Goal: Check status

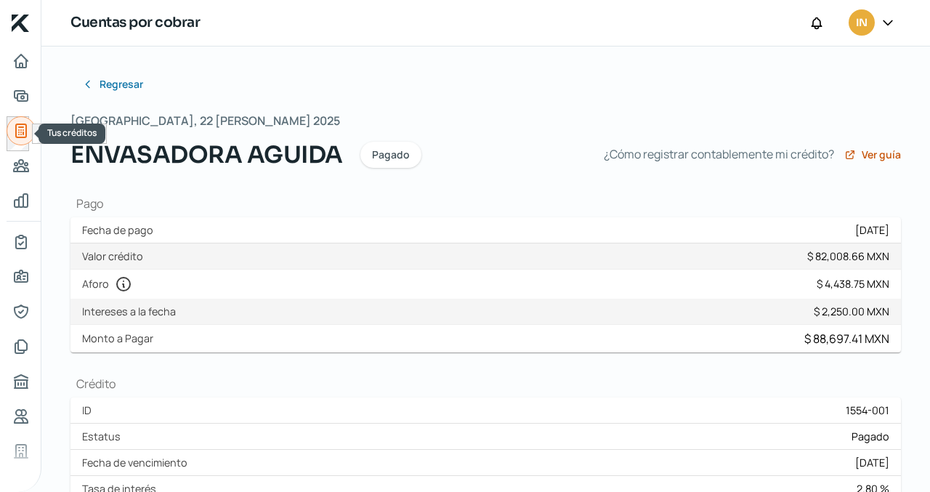
click at [23, 126] on icon "Tus créditos" at bounding box center [20, 130] width 17 height 17
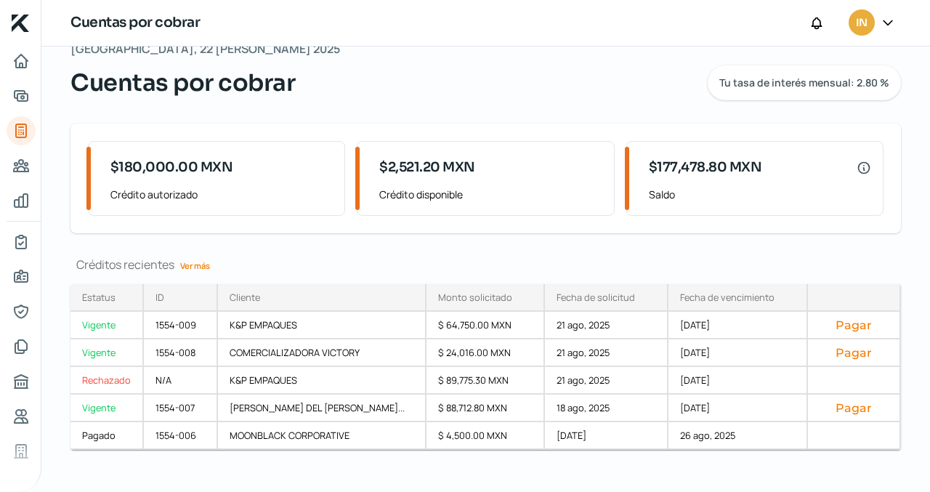
scroll to position [47, 0]
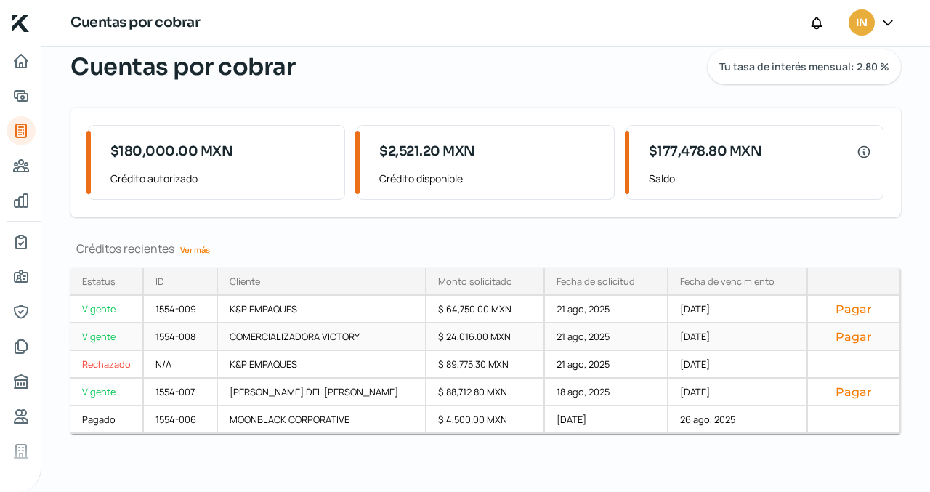
click at [99, 337] on div "Vigente" at bounding box center [106, 337] width 73 height 28
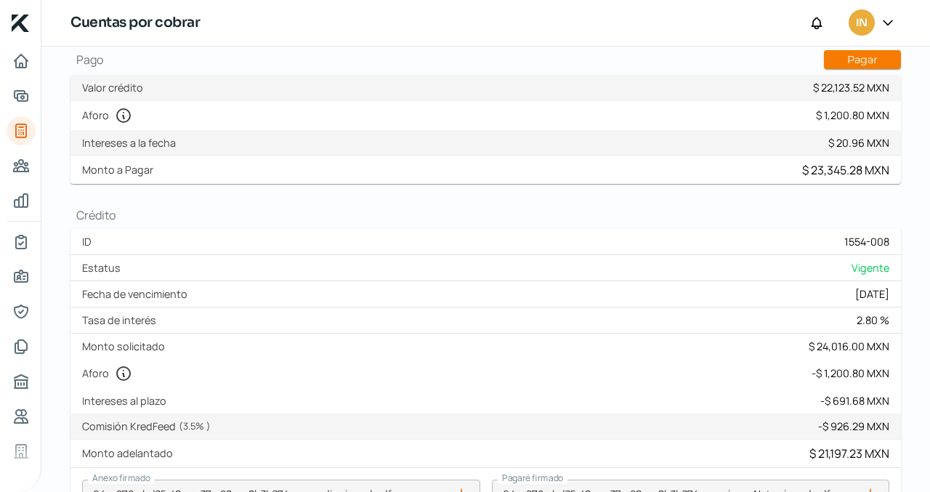
scroll to position [108, 0]
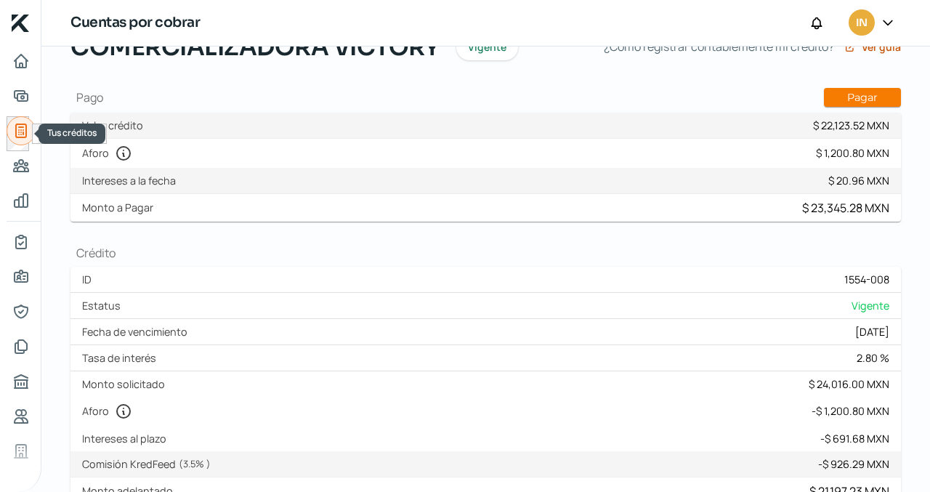
click at [21, 131] on icon "Tus créditos" at bounding box center [20, 130] width 17 height 17
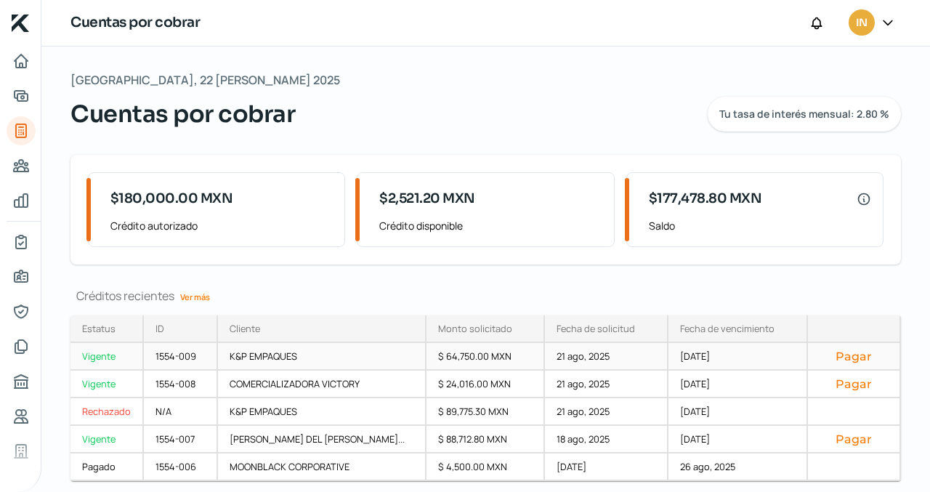
click at [100, 355] on div "Vigente" at bounding box center [106, 357] width 73 height 28
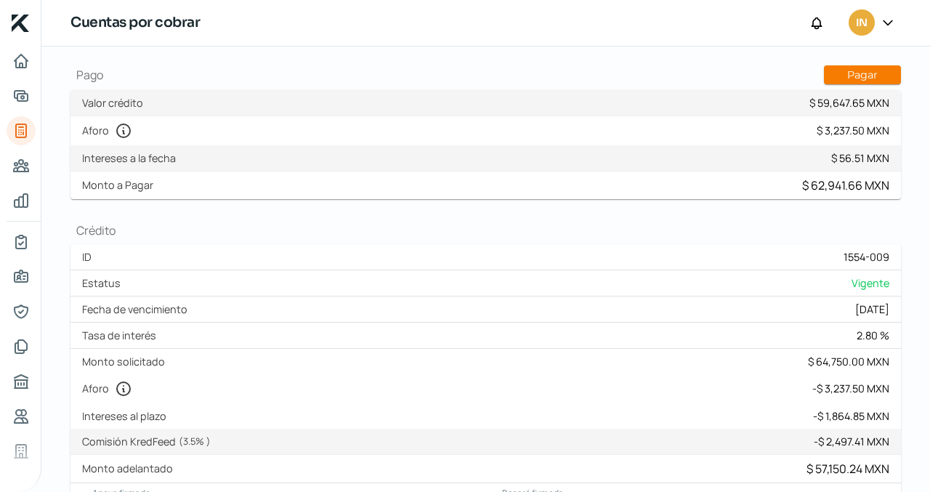
scroll to position [127, 0]
